Goal: Information Seeking & Learning: Learn about a topic

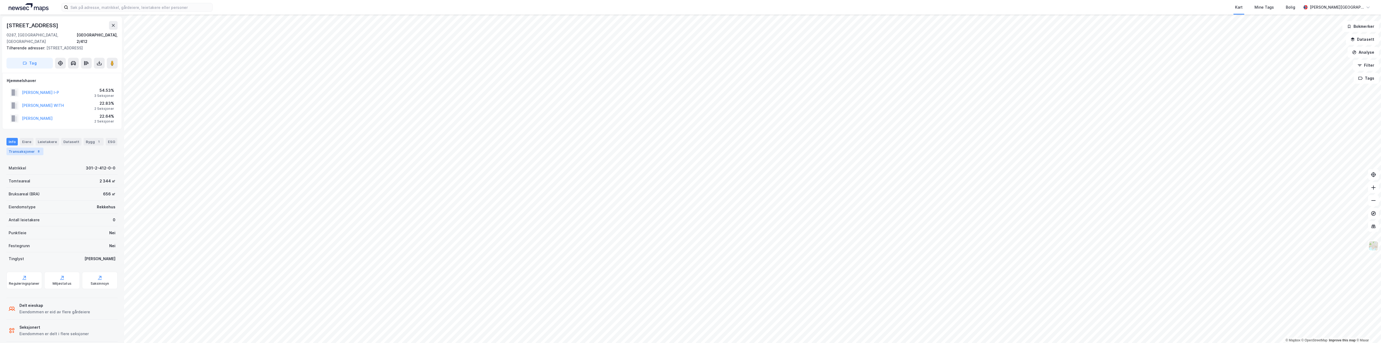
click at [26, 148] on div "Transaksjoner 8" at bounding box center [24, 152] width 37 height 8
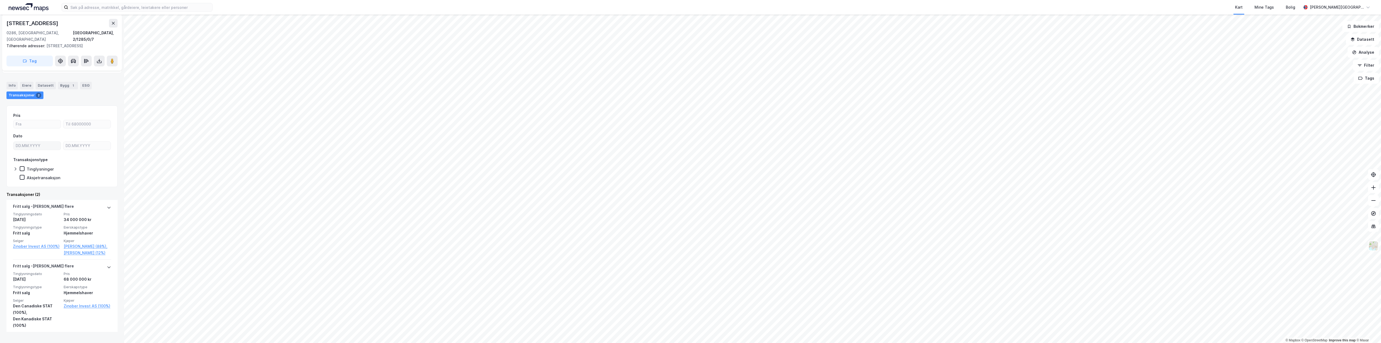
scroll to position [68, 0]
click at [113, 24] on icon at bounding box center [113, 23] width 3 height 3
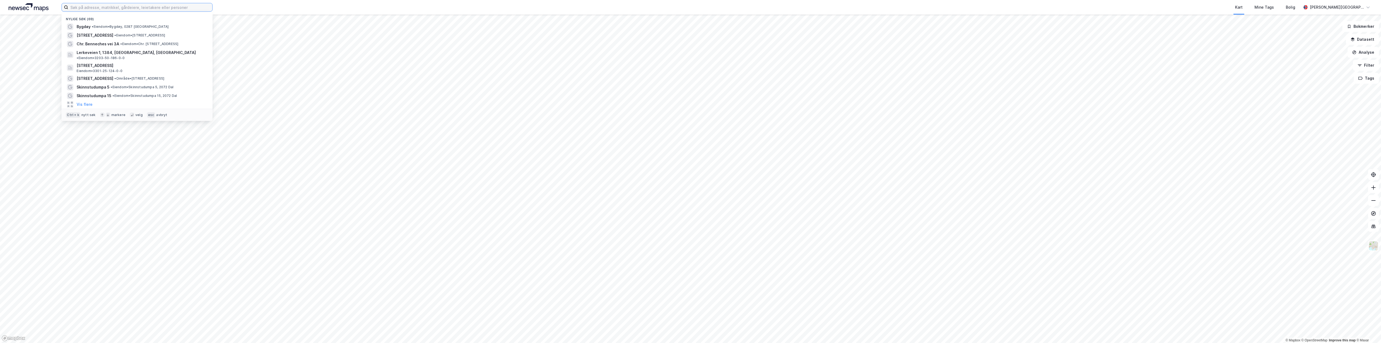
click at [88, 8] on input at bounding box center [140, 7] width 144 height 8
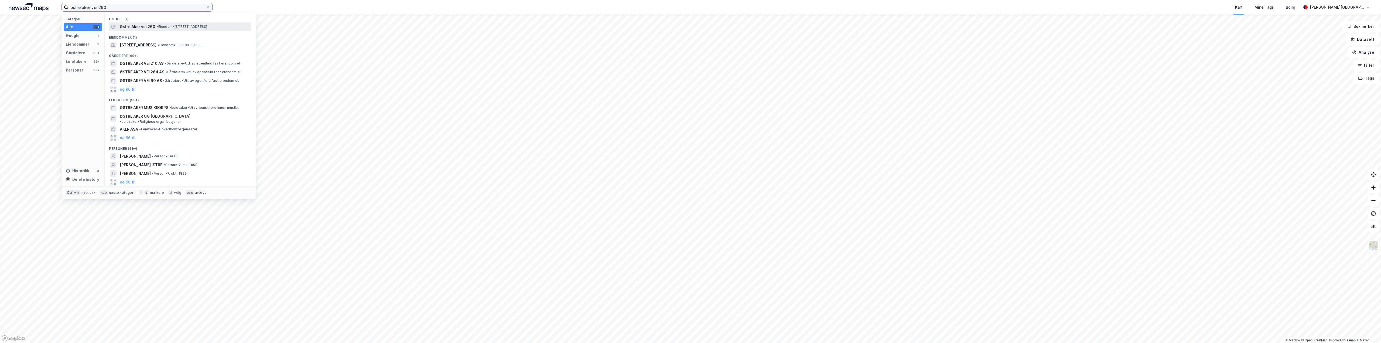
type input "østre aker vei 260"
click at [135, 23] on div "Østre Aker vei 260 • Eiendom • [STREET_ADDRESS]" at bounding box center [180, 26] width 142 height 9
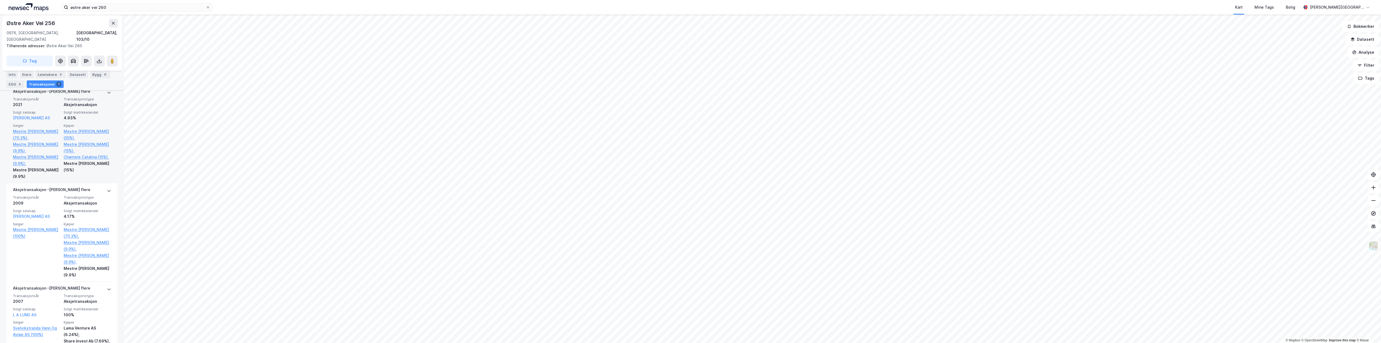
scroll to position [270, 0]
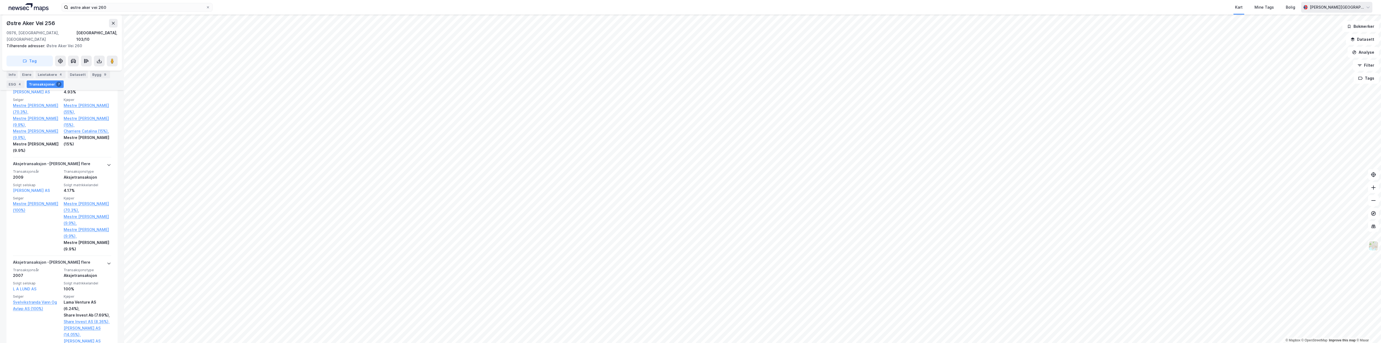
click at [459, 5] on div "[PERSON_NAME][GEOGRAPHIC_DATA]" at bounding box center [1337, 7] width 54 height 6
click at [459, 9] on div "[PERSON_NAME][GEOGRAPHIC_DATA]" at bounding box center [1337, 7] width 54 height 6
click at [459, 5] on div "[PERSON_NAME][GEOGRAPHIC_DATA]" at bounding box center [1337, 7] width 54 height 6
click at [459, 33] on div "Logg ut" at bounding box center [1321, 33] width 15 height 6
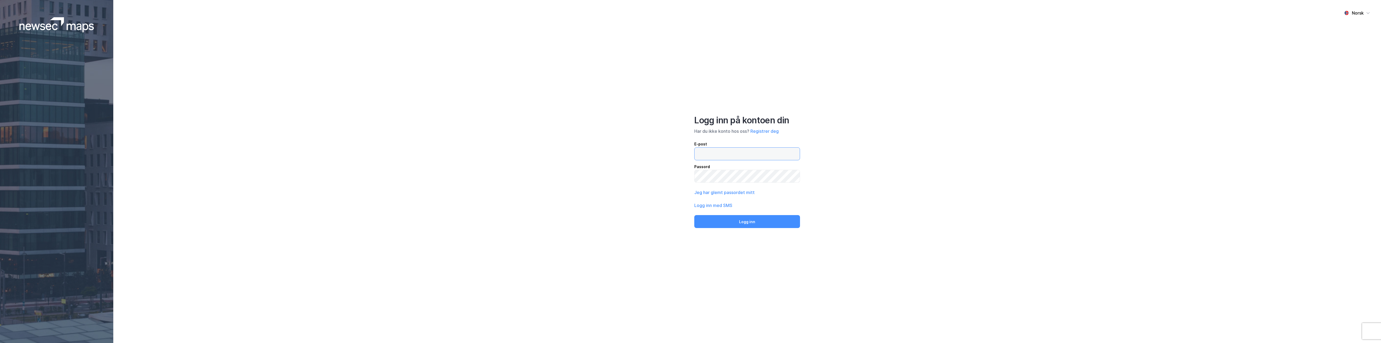
type input "[EMAIL_ADDRESS][DOMAIN_NAME]"
